Goal: Task Accomplishment & Management: Complete application form

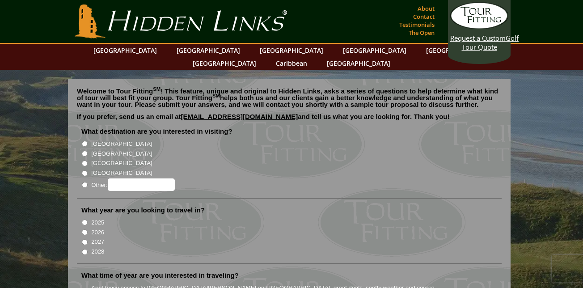
radio input "true"
click at [126, 178] on input "Other:" at bounding box center [141, 184] width 67 height 13
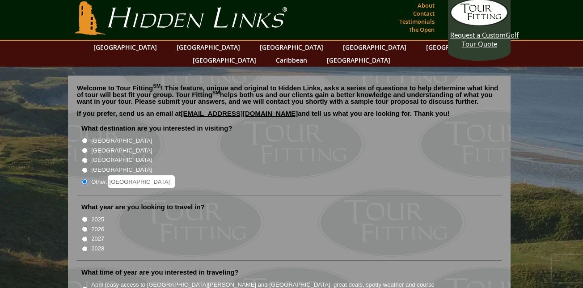
scroll to position [3, 0]
type input "[GEOGRAPHIC_DATA]"
click at [84, 227] on input "2026" at bounding box center [85, 230] width 6 height 6
radio input "true"
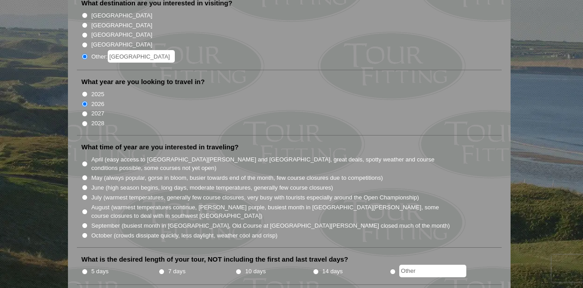
scroll to position [129, 0]
click at [84, 174] on input "May (always popular, gorse in bloom, busier towards end of the month, few cours…" at bounding box center [85, 177] width 6 height 6
radio input "true"
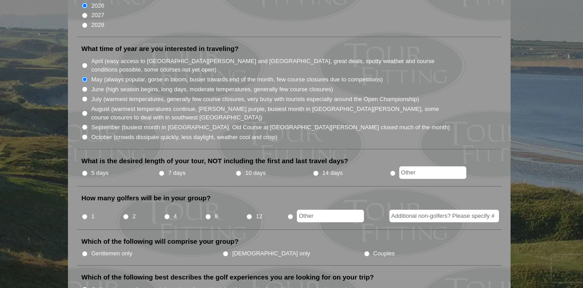
scroll to position [229, 0]
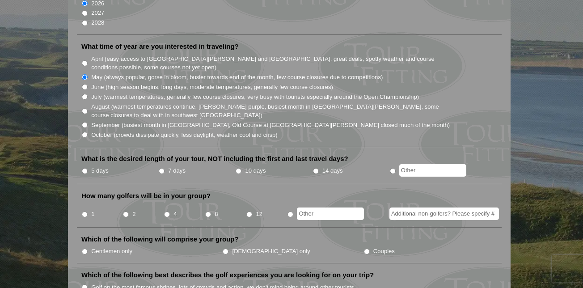
click at [84, 168] on input "5 days" at bounding box center [85, 171] width 6 height 6
radio input "true"
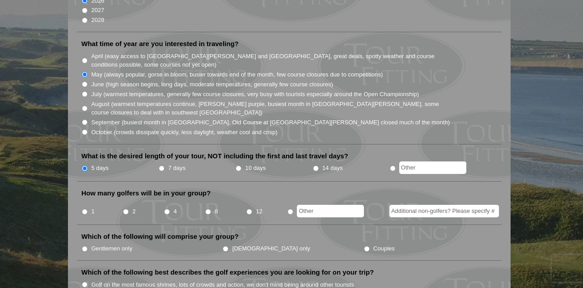
scroll to position [233, 0]
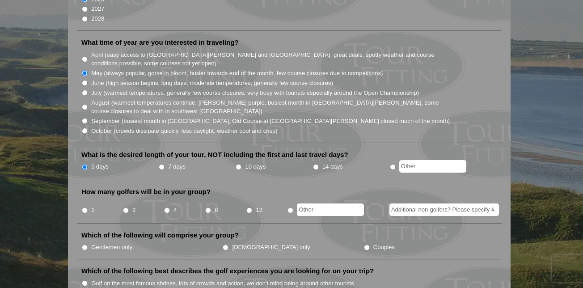
click at [167, 202] on li "4" at bounding box center [184, 206] width 41 height 17
click at [223, 244] on input "[DEMOGRAPHIC_DATA] only" at bounding box center [226, 247] width 6 height 6
radio input "true"
click at [167, 207] on input "4" at bounding box center [167, 210] width 6 height 6
radio input "true"
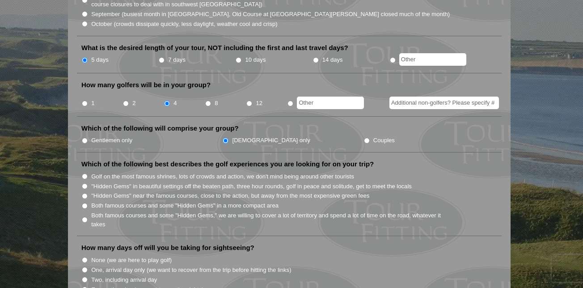
scroll to position [340, 0]
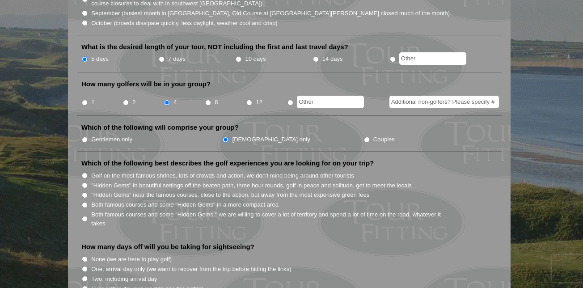
click at [84, 182] on input ""Hidden Gems" in beautiful settings off the beaten path, three hour rounds, gol…" at bounding box center [85, 185] width 6 height 6
radio input "true"
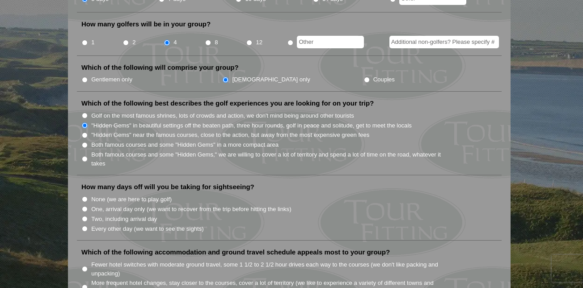
scroll to position [412, 0]
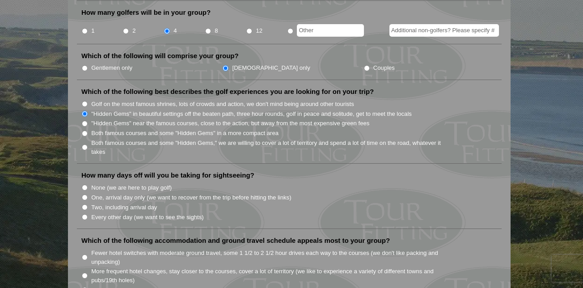
click at [84, 194] on input "One, arrival day only (we want to recover from the trip before hitting the link…" at bounding box center [85, 197] width 6 height 6
radio input "true"
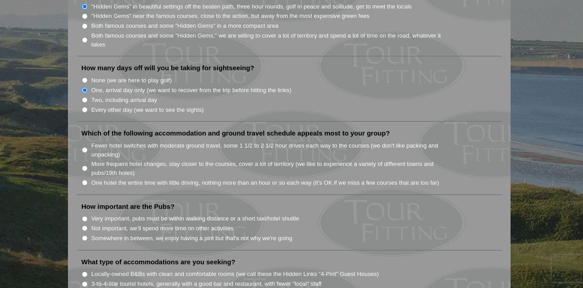
scroll to position [521, 0]
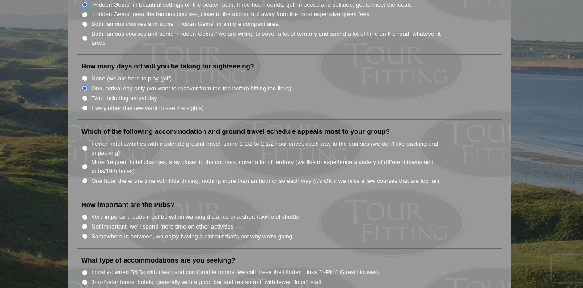
click at [85, 145] on input "Fewer hotel switches with moderate ground travel, some 1 1/2 to 2 1/2 hour driv…" at bounding box center [85, 148] width 6 height 6
radio input "true"
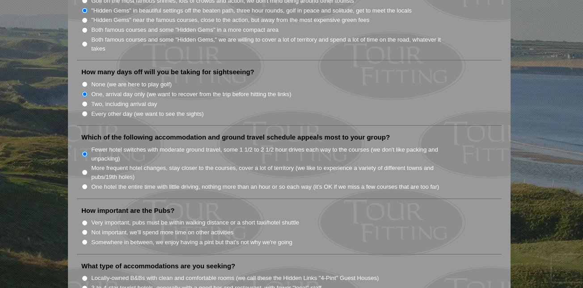
click at [84, 229] on input "Not important, we'll spend more time on other activities" at bounding box center [85, 232] width 6 height 6
radio input "true"
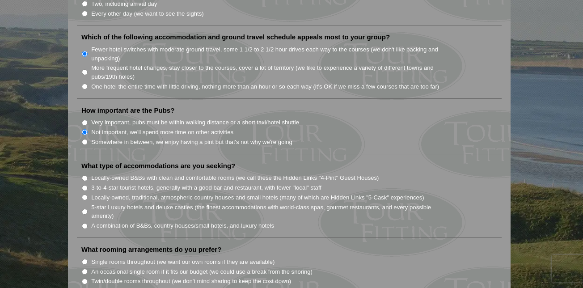
scroll to position [617, 0]
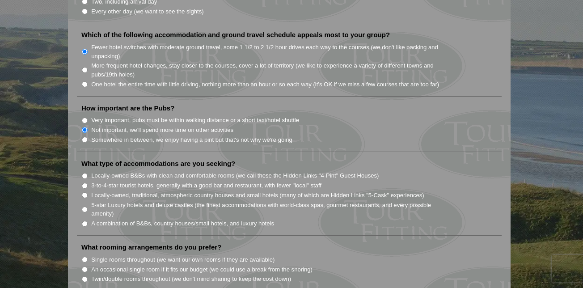
click at [87, 190] on li "Locally-owned, traditional, atmospheric country houses and small hotels (many o…" at bounding box center [292, 195] width 423 height 10
click at [84, 192] on input "Locally-owned, traditional, atmospheric country houses and small hotels (many o…" at bounding box center [85, 195] width 6 height 6
radio input "true"
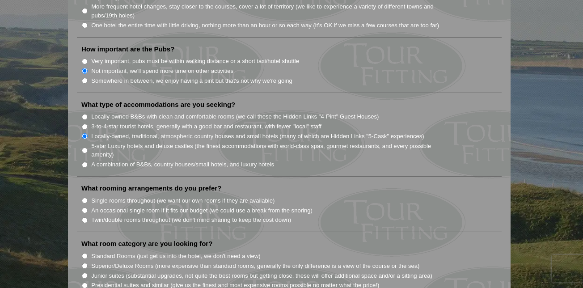
scroll to position [680, 0]
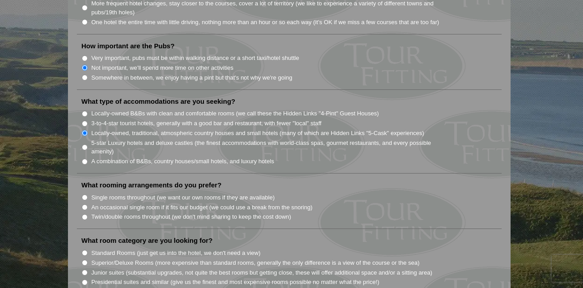
click at [84, 214] on input "Twin/double rooms throughout (we don't mind sharing to keep the cost down)" at bounding box center [85, 217] width 6 height 6
radio input "true"
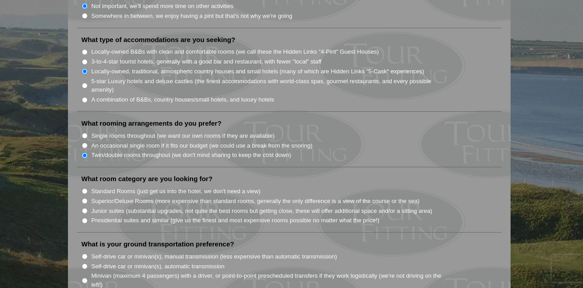
scroll to position [746, 0]
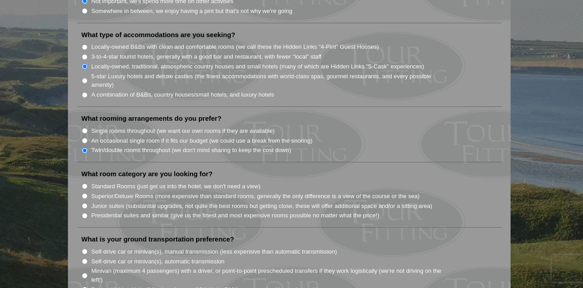
click at [85, 193] on input "Superior/Deluxe Rooms (more expensive than standard rooms, generally the only d…" at bounding box center [85, 196] width 6 height 6
radio input "true"
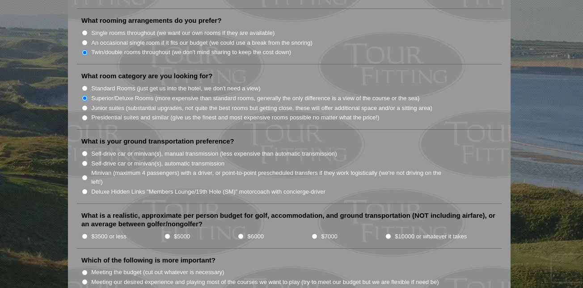
scroll to position [845, 0]
click at [84, 174] on input "Minivan (maximum 4 passengers) with a driver, or point-to-point prescheduled tr…" at bounding box center [85, 177] width 6 height 6
radio input "true"
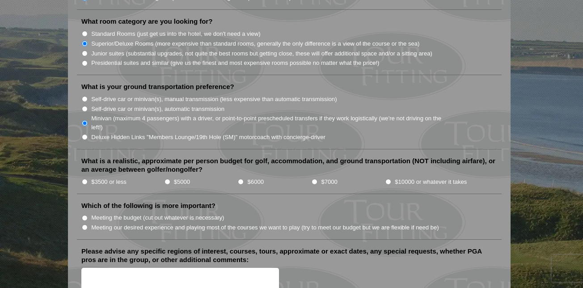
scroll to position [901, 0]
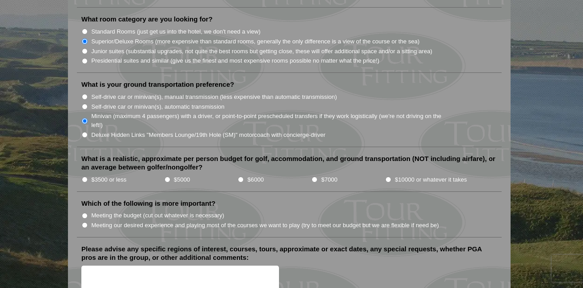
click at [315, 176] on input "$7000" at bounding box center [314, 179] width 6 height 6
radio input "true"
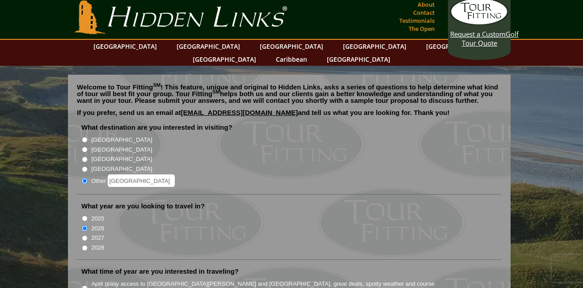
scroll to position [0, 0]
